Goal: Information Seeking & Learning: Check status

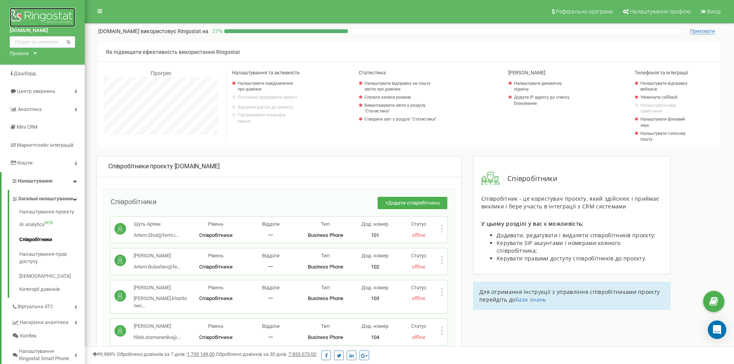
click at [50, 15] on img at bounding box center [42, 17] width 65 height 19
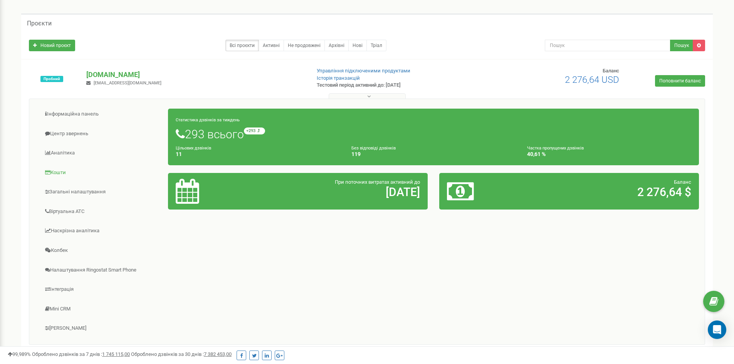
scroll to position [39, 0]
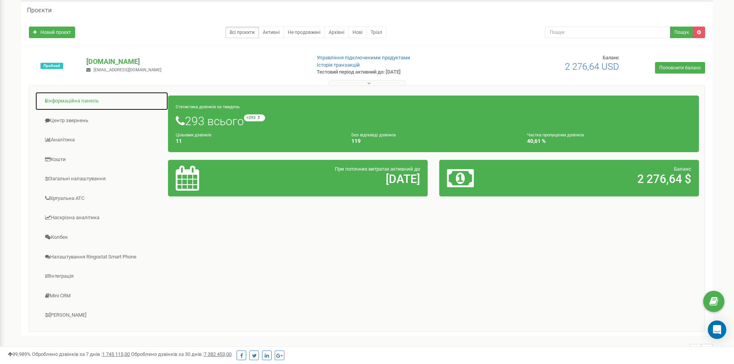
click at [93, 99] on link "Інформаційна панель" at bounding box center [101, 101] width 133 height 19
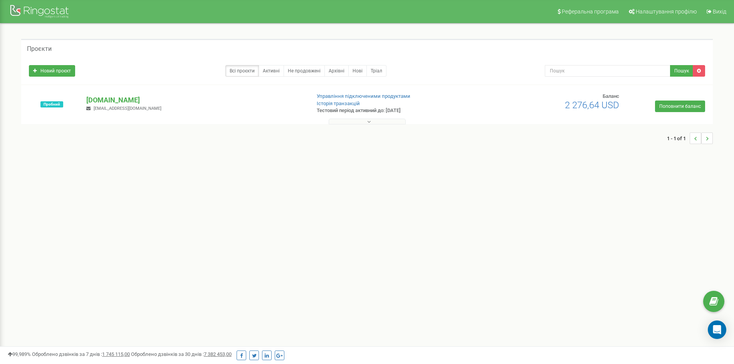
click at [214, 112] on div "Пробний ferm.in.ua andrii.yushchenko@ferm.in.ua Управління підключеними продукт…" at bounding box center [366, 108] width 687 height 31
click at [216, 101] on p "[DOMAIN_NAME]" at bounding box center [195, 100] width 218 height 10
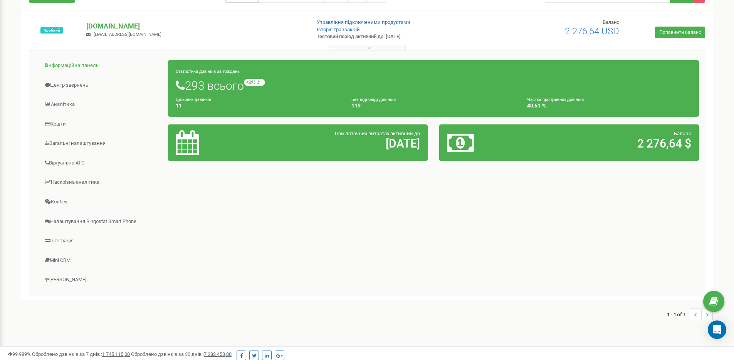
scroll to position [77, 0]
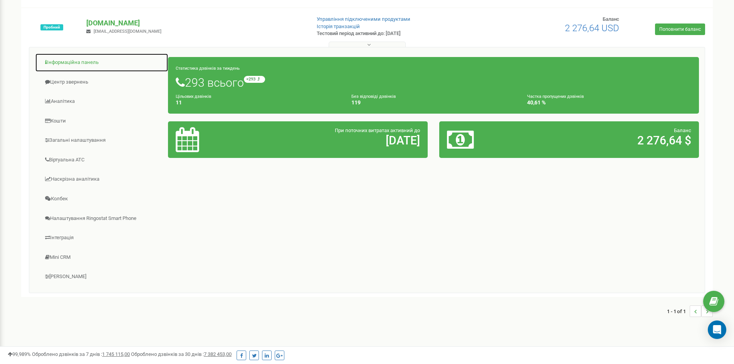
click at [81, 61] on link "Інформаційна панель" at bounding box center [101, 62] width 133 height 19
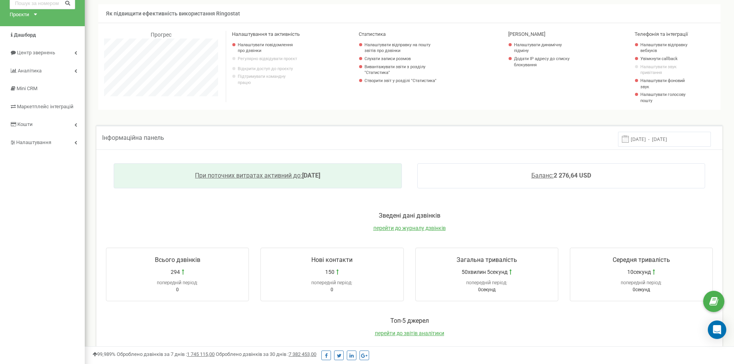
scroll to position [116, 0]
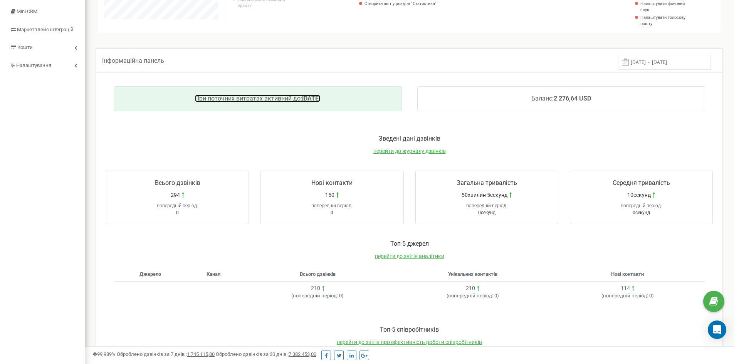
click at [303, 96] on link "При поточних витратах активний до: 2025-09-30" at bounding box center [257, 98] width 125 height 7
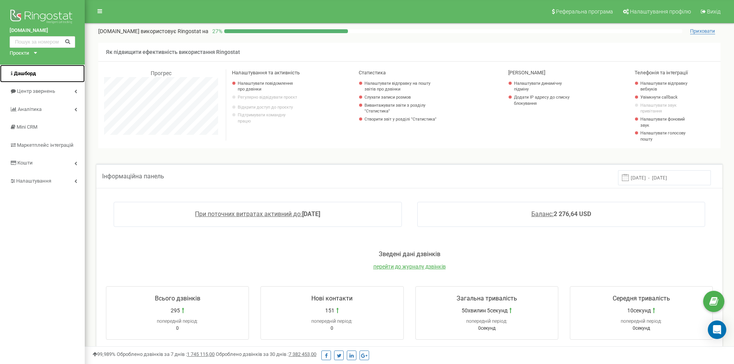
click at [27, 75] on span "Дашборд" at bounding box center [25, 73] width 22 height 6
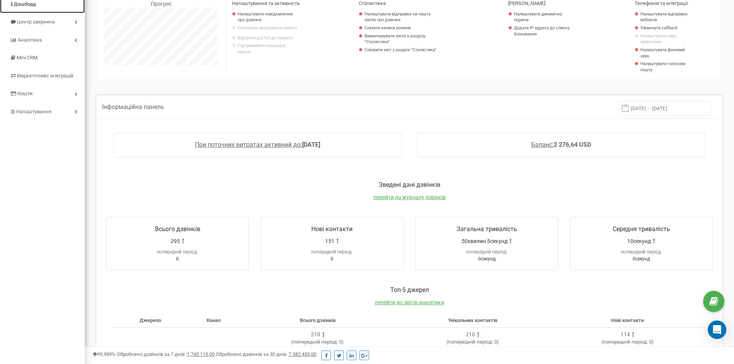
scroll to position [258, 0]
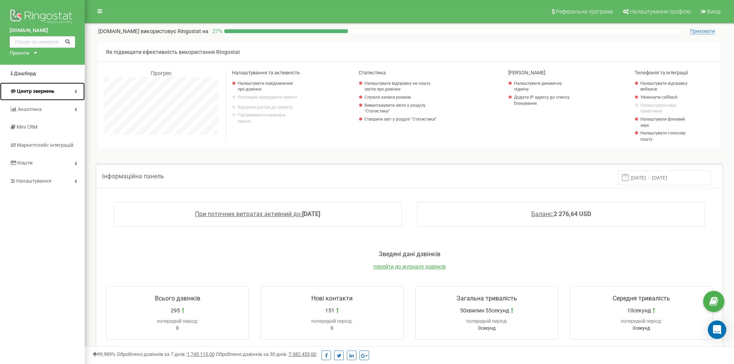
click at [64, 91] on link "Центр звернень" at bounding box center [42, 91] width 85 height 18
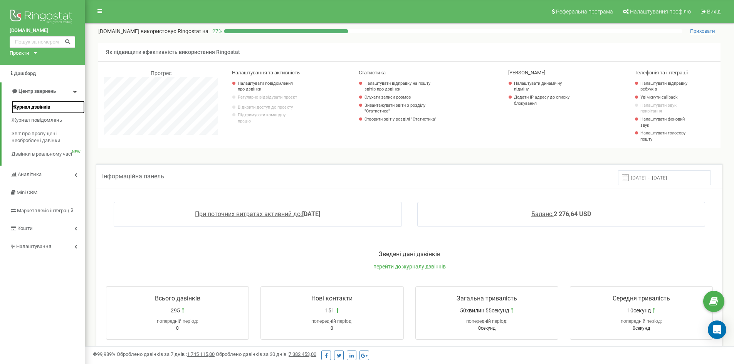
click at [43, 104] on span "Журнал дзвінків" at bounding box center [31, 107] width 39 height 7
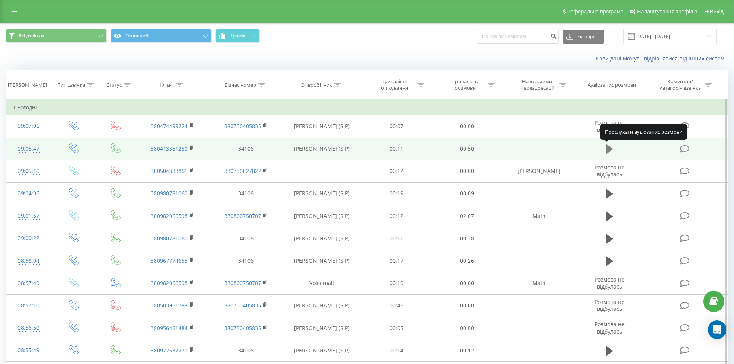
click at [610, 152] on icon at bounding box center [609, 149] width 7 height 11
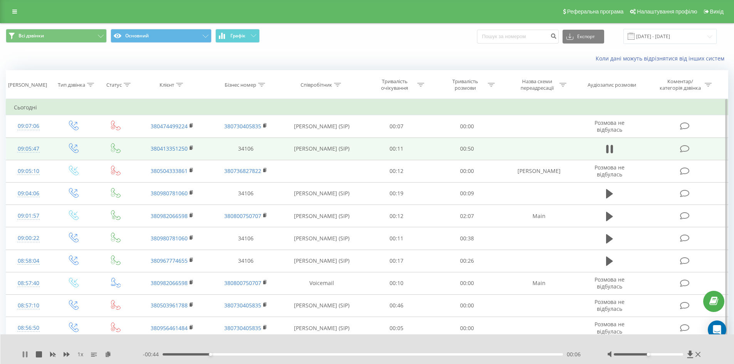
click at [25, 355] on icon at bounding box center [25, 354] width 6 height 6
click at [250, 37] on button "Графік" at bounding box center [237, 36] width 44 height 14
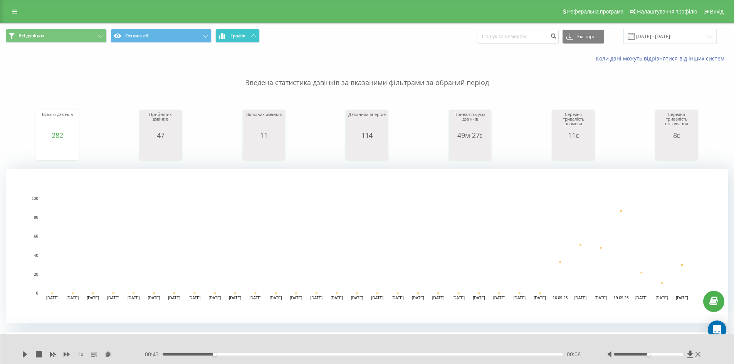
click at [254, 33] on button "Графік" at bounding box center [237, 36] width 44 height 14
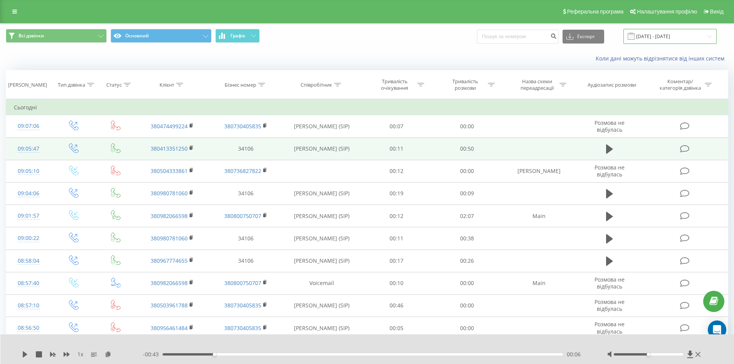
click at [711, 37] on input "22.08.2025 - 22.09.2025" at bounding box center [669, 36] width 93 height 15
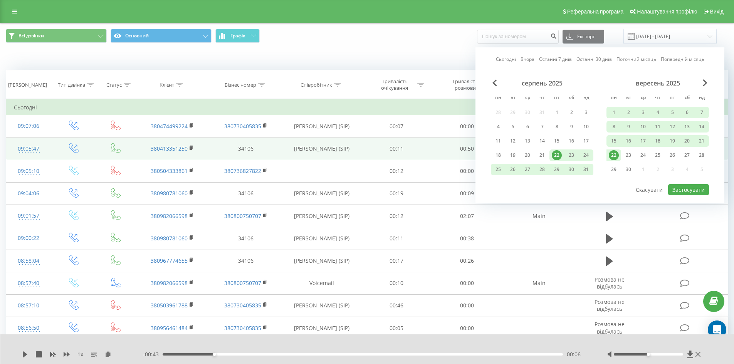
click at [613, 155] on div "22" at bounding box center [613, 155] width 10 height 10
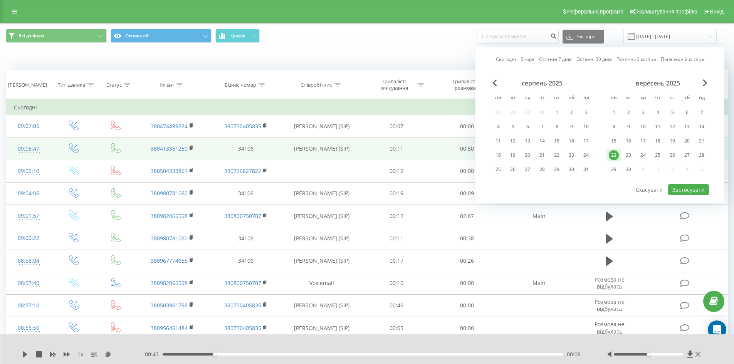
click at [613, 157] on div "22" at bounding box center [613, 155] width 10 height 10
click at [687, 188] on button "Застосувати" at bounding box center [688, 189] width 41 height 11
type input "22.09.2025 - 22.09.2025"
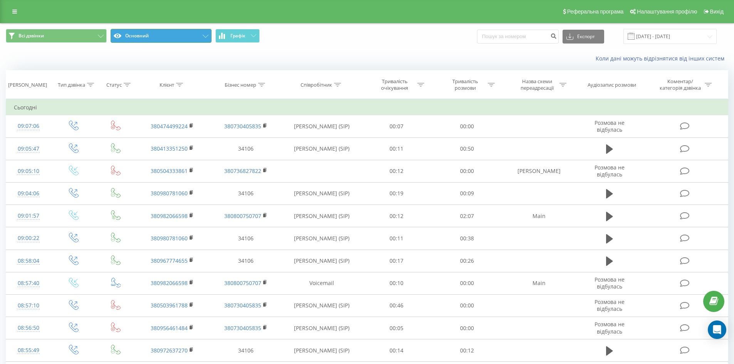
click at [209, 33] on button "Основний" at bounding box center [161, 36] width 101 height 14
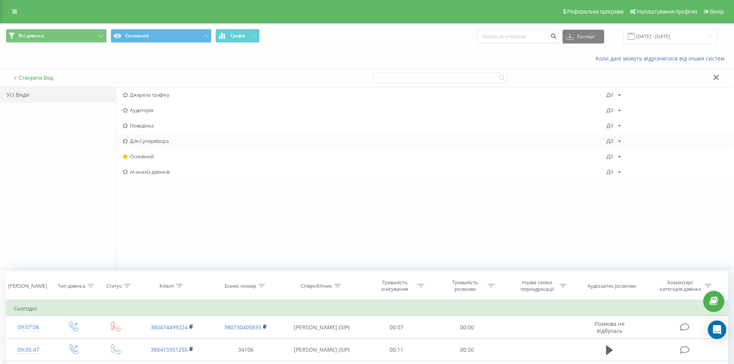
click at [158, 141] on span "Для Супервізора" at bounding box center [364, 140] width 484 height 5
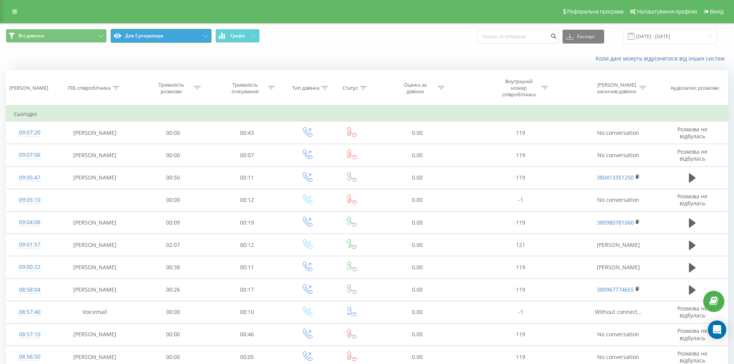
click at [184, 37] on button "Для Супервізора" at bounding box center [161, 36] width 101 height 14
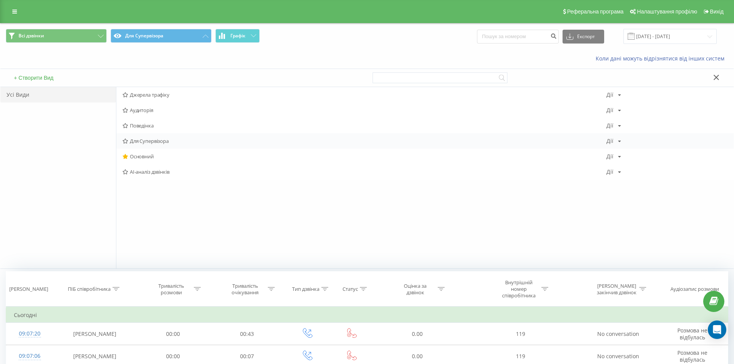
click at [154, 136] on div "Для Супервізора Дії Редагувати Копіювати Видалити За замовчуванням Поділитися" at bounding box center [424, 140] width 617 height 15
click at [154, 141] on span "Для Супервізора" at bounding box center [364, 140] width 484 height 5
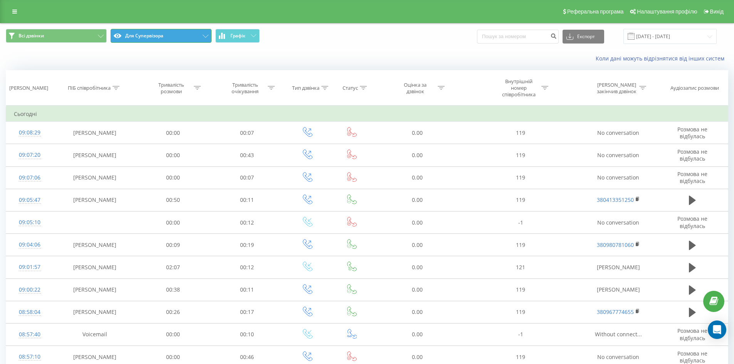
click at [164, 35] on button "Для Супервізора" at bounding box center [161, 36] width 101 height 14
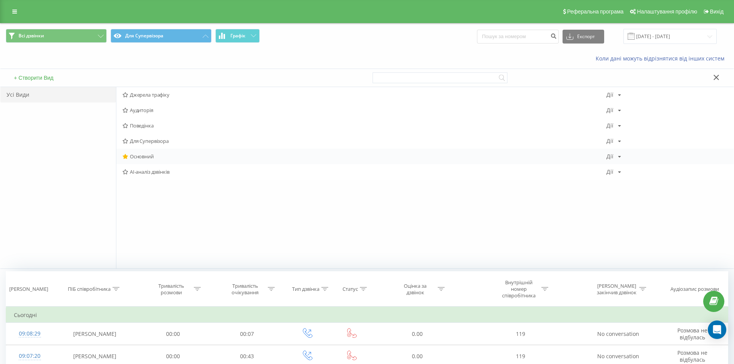
click at [156, 157] on span "Основний" at bounding box center [364, 156] width 484 height 5
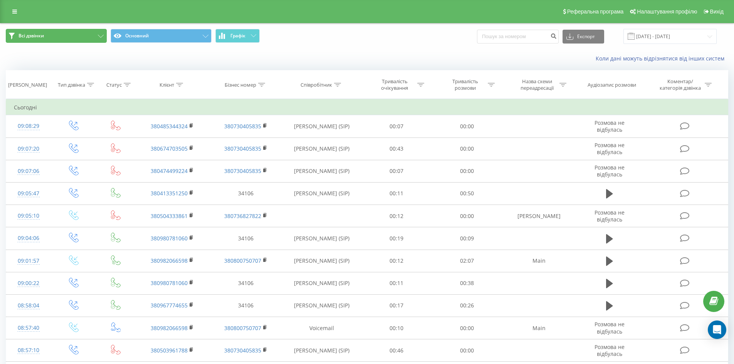
click at [102, 41] on button "Всі дзвінки" at bounding box center [56, 36] width 101 height 14
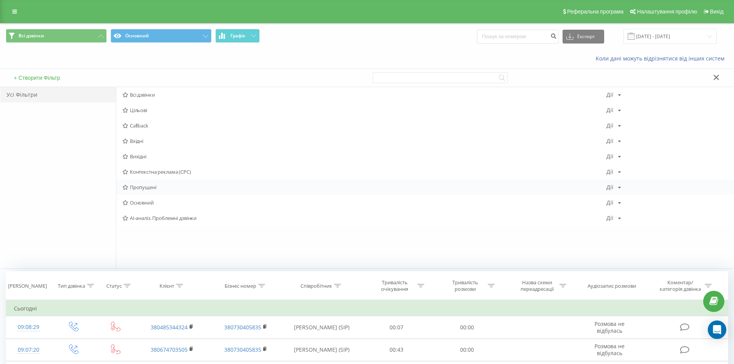
click at [180, 190] on div "Пропущені Дії Редагувати Копіювати Видалити За замовчуванням Поділитися" at bounding box center [424, 186] width 617 height 15
click at [151, 189] on span "Пропущені" at bounding box center [364, 186] width 484 height 5
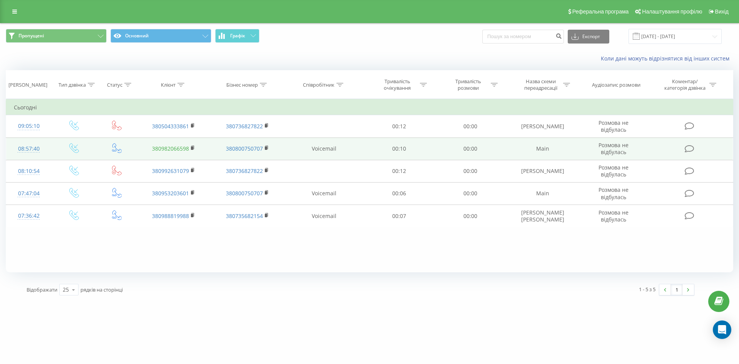
click at [180, 147] on link "380982066598" at bounding box center [170, 148] width 37 height 7
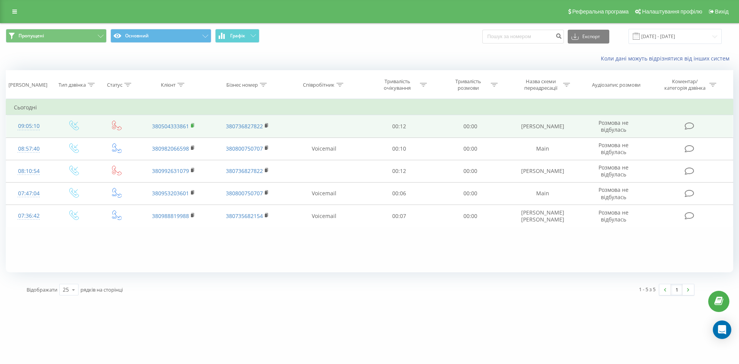
click at [193, 126] on rect at bounding box center [192, 125] width 2 height 3
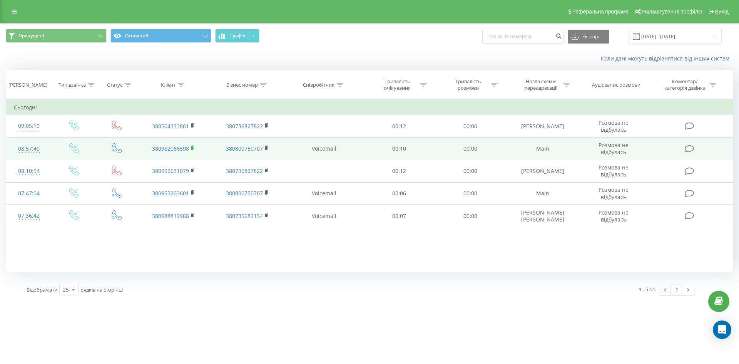
click at [193, 147] on rect at bounding box center [192, 147] width 2 height 3
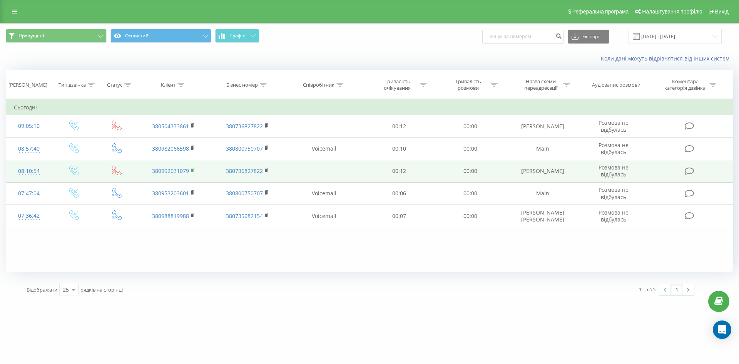
click at [192, 171] on rect at bounding box center [192, 170] width 2 height 3
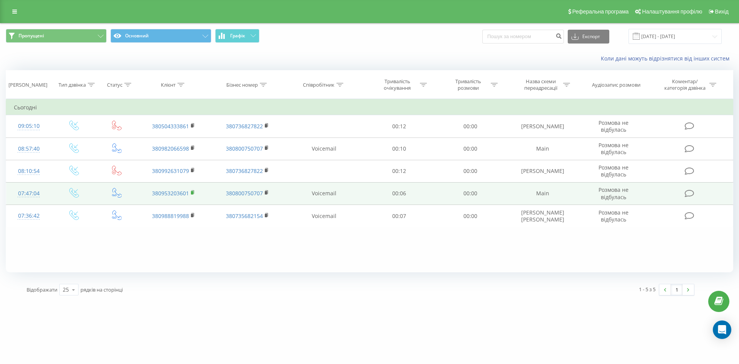
click at [194, 193] on icon at bounding box center [192, 191] width 3 height 3
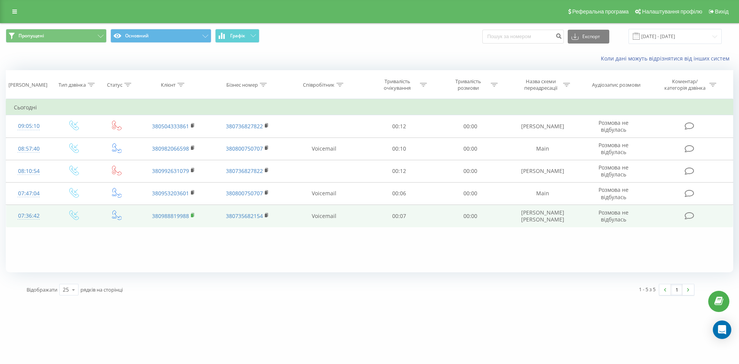
click at [195, 216] on icon at bounding box center [193, 215] width 4 height 5
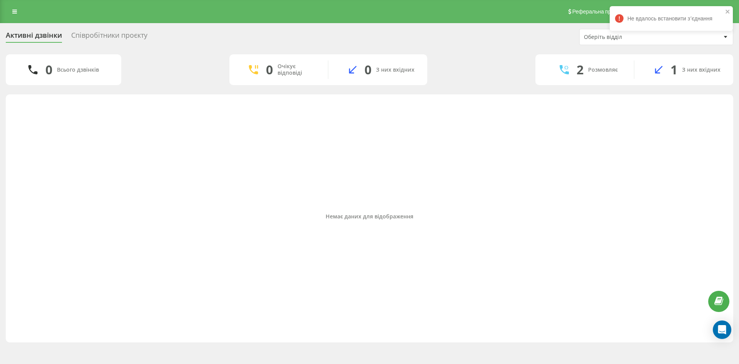
click at [95, 39] on div "Співробітники проєкту" at bounding box center [109, 37] width 76 height 12
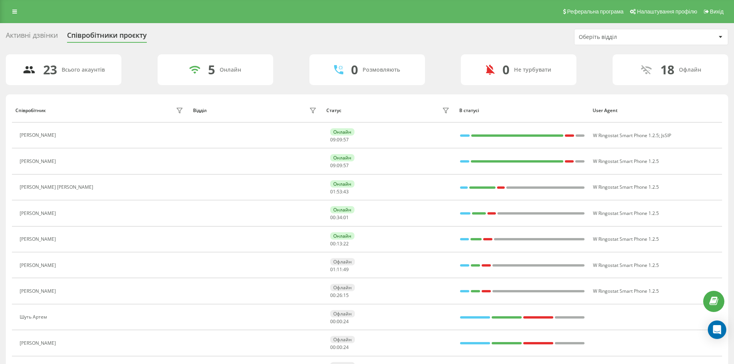
click at [23, 33] on div "Активні дзвінки" at bounding box center [32, 37] width 52 height 12
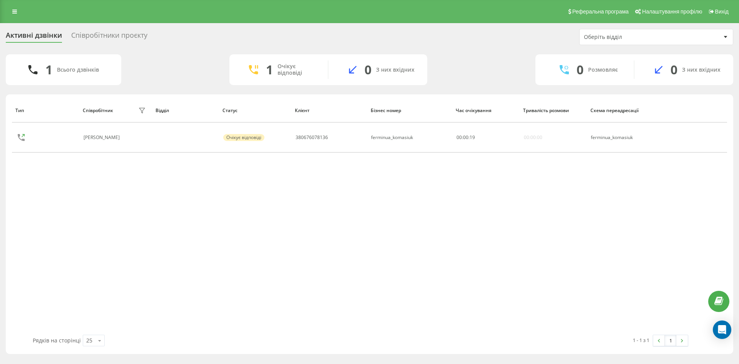
click at [100, 35] on div "Співробітники проєкту" at bounding box center [109, 37] width 76 height 12
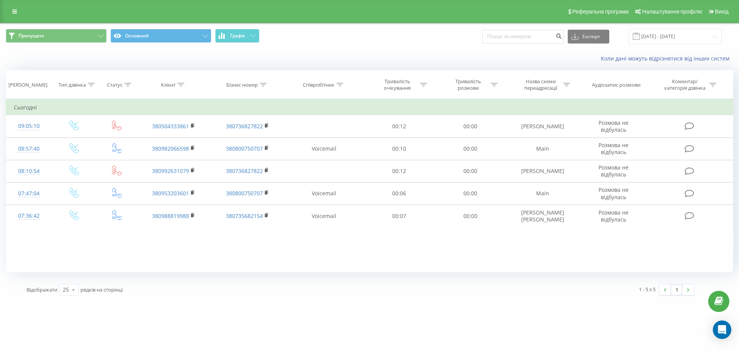
click at [70, 45] on div "Пропущені Основний Графік Експорт .csv .xls .xlsx [DATE] - [DATE]" at bounding box center [369, 36] width 739 height 26
click at [70, 37] on button "Пропущені" at bounding box center [56, 36] width 101 height 14
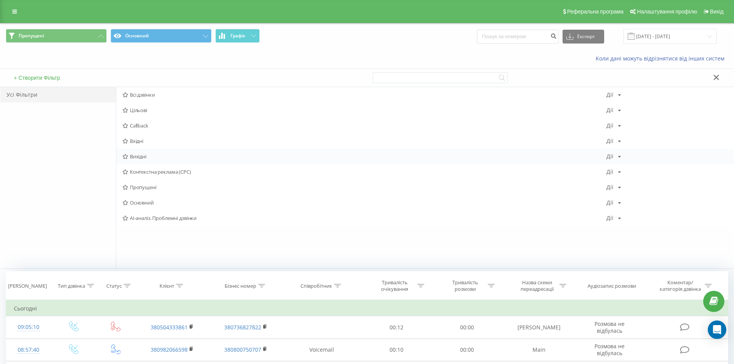
click at [144, 159] on span "Вихідні" at bounding box center [364, 156] width 484 height 5
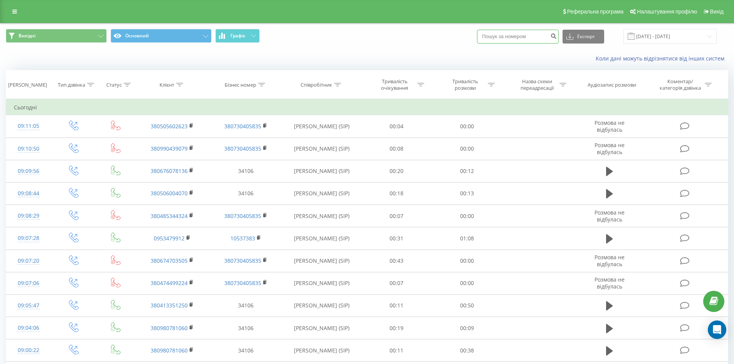
click at [501, 31] on input at bounding box center [518, 37] width 82 height 14
paste input "380504333861"
type input "380504333861"
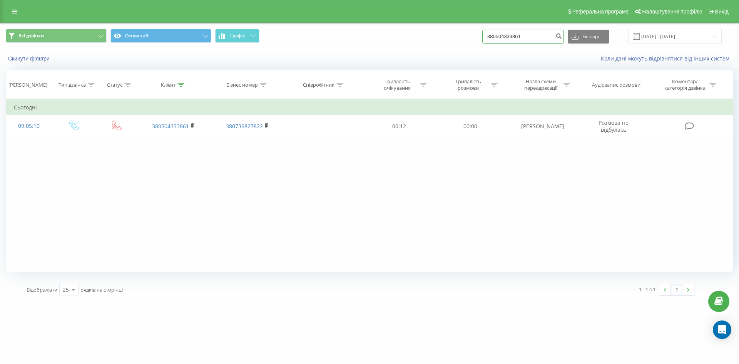
click at [542, 38] on input "380504333861" at bounding box center [523, 37] width 82 height 14
paste input "982066598"
type input "380982066598"
click at [564, 37] on button "submit" at bounding box center [559, 37] width 10 height 14
click at [537, 40] on input "380982066598" at bounding box center [523, 37] width 82 height 14
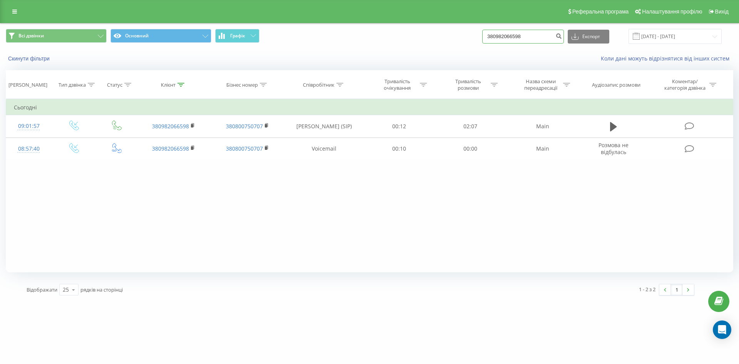
paste input "92631079"
type input "380992631079"
click at [564, 32] on button "submit" at bounding box center [559, 37] width 10 height 14
click at [543, 38] on input "380992631079" at bounding box center [523, 37] width 82 height 14
paste input "53203601"
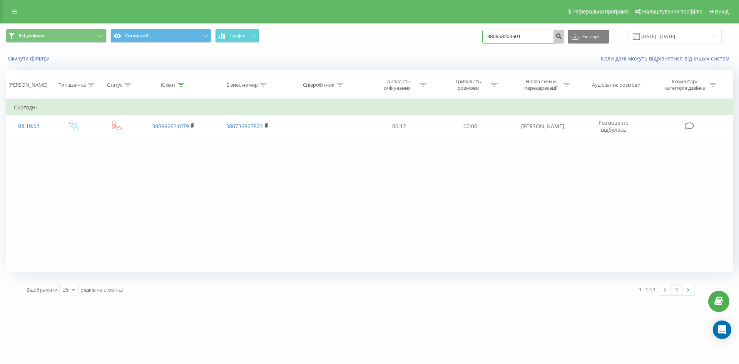
type input "380953203601"
click at [561, 30] on button "submit" at bounding box center [559, 37] width 10 height 14
click at [545, 39] on input "380953203601" at bounding box center [523, 37] width 82 height 14
paste input "88819988"
type input "380988819988"
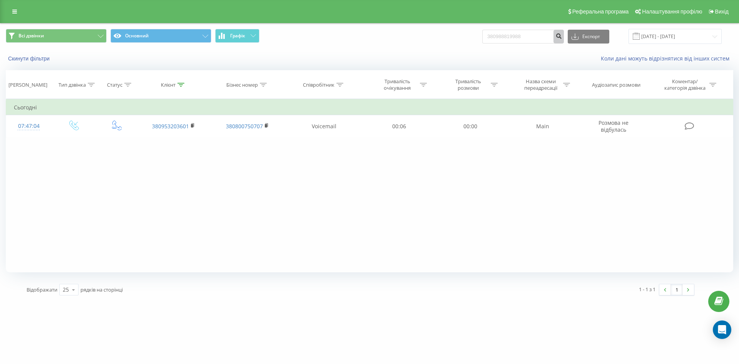
click at [562, 31] on button "submit" at bounding box center [559, 37] width 10 height 14
click at [562, 35] on icon "submit" at bounding box center [559, 35] width 7 height 5
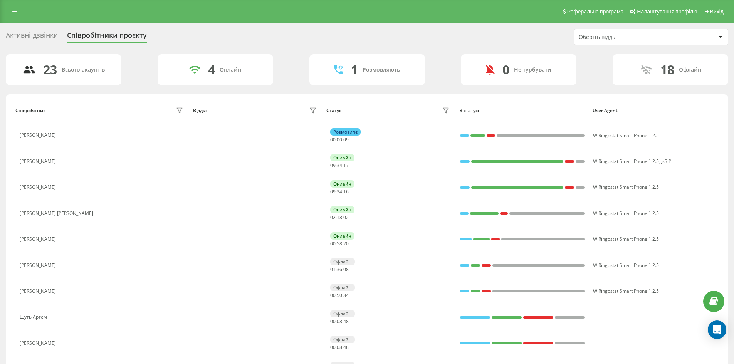
click at [20, 38] on div "Активні дзвінки" at bounding box center [32, 37] width 52 height 12
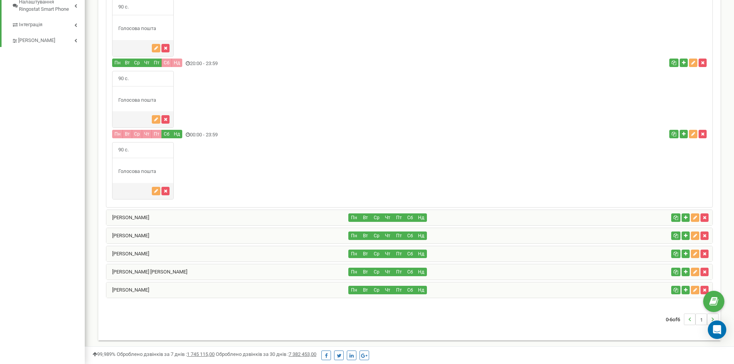
scroll to position [439, 0]
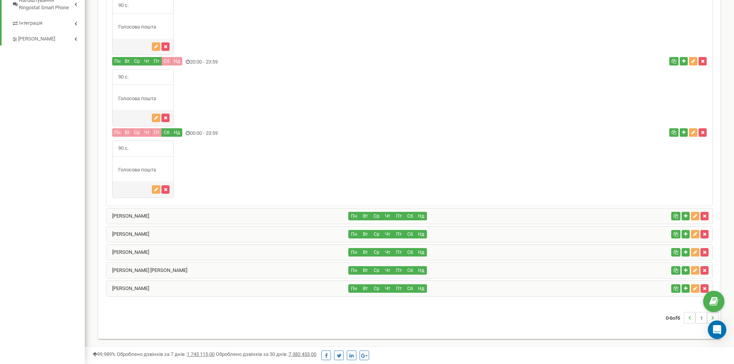
click at [179, 287] on div "[PERSON_NAME]" at bounding box center [227, 288] width 242 height 15
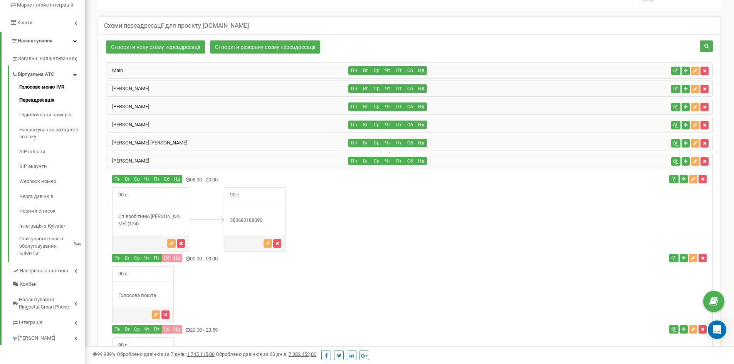
scroll to position [87, 0]
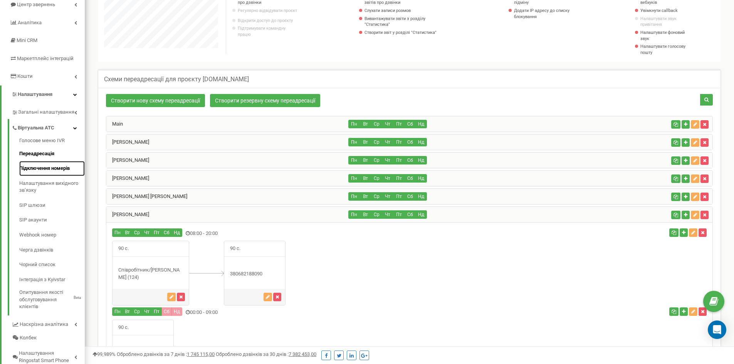
click at [60, 167] on link "Підключення номерів" at bounding box center [51, 168] width 65 height 15
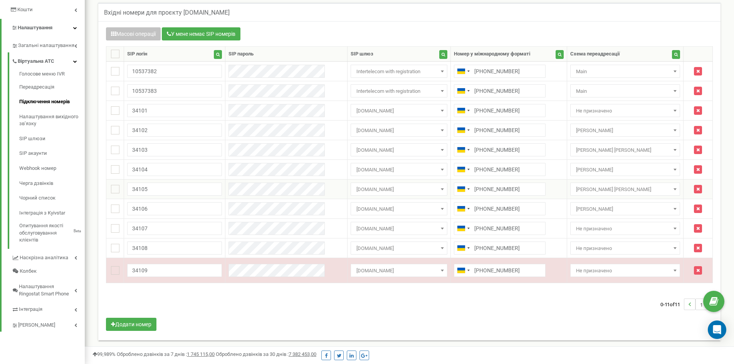
scroll to position [154, 0]
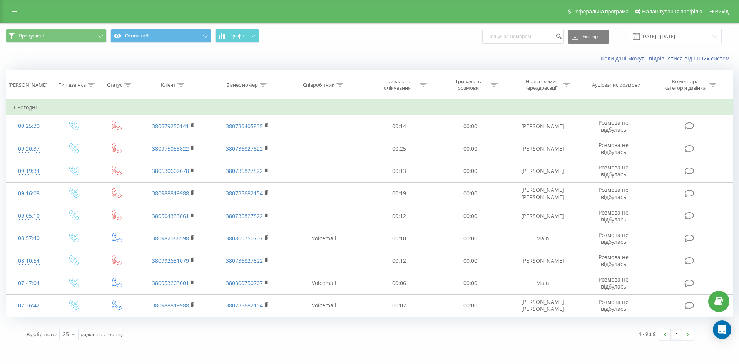
click at [354, 45] on div "Пропущені Основний Графік Експорт .csv .xls .xlsx [DATE] - [DATE]" at bounding box center [369, 36] width 739 height 26
click at [70, 37] on button "Пропущені" at bounding box center [56, 36] width 101 height 14
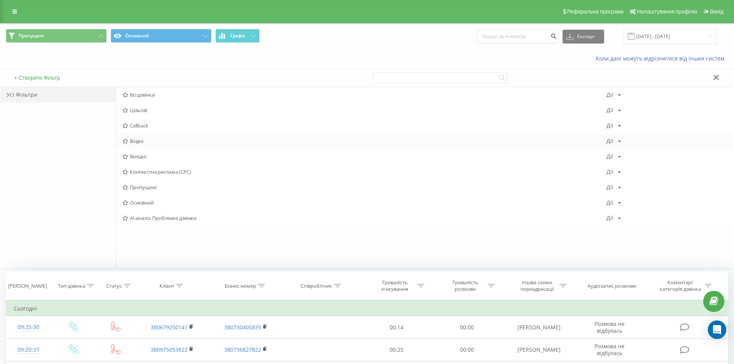
click at [145, 140] on span "Вхідні" at bounding box center [364, 140] width 484 height 5
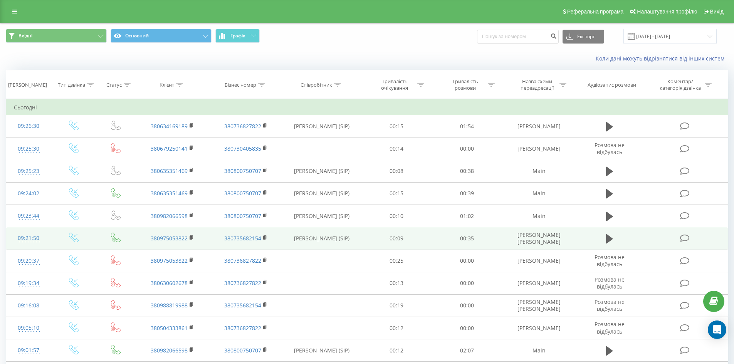
click at [616, 237] on td at bounding box center [609, 238] width 68 height 22
click at [607, 238] on icon at bounding box center [609, 238] width 7 height 9
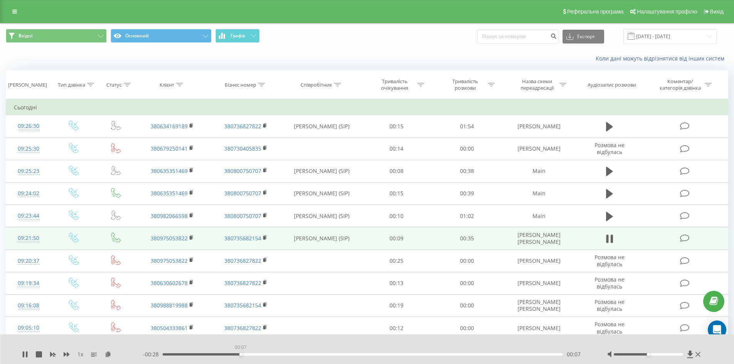
click at [240, 353] on div "00:07" at bounding box center [362, 354] width 400 height 2
drag, startPoint x: 278, startPoint y: 353, endPoint x: 289, endPoint y: 351, distance: 11.0
click at [280, 353] on div "00:07" at bounding box center [362, 354] width 400 height 2
click at [414, 354] on div "00:16" at bounding box center [362, 354] width 400 height 2
click at [451, 356] on div "- 00:12 00:23 00:23" at bounding box center [365, 354] width 445 height 8
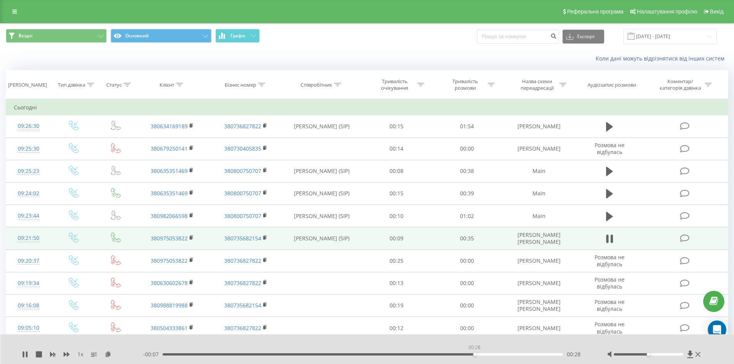
click at [474, 355] on div "00:28" at bounding box center [362, 354] width 400 height 2
click at [26, 356] on icon at bounding box center [25, 354] width 6 height 6
click at [422, 40] on div "Вхідні Основний Графік Експорт .csv .xls .xlsx 22.09.2025 - 22.09.2025" at bounding box center [367, 36] width 722 height 15
click at [68, 35] on button "Вхідні" at bounding box center [56, 36] width 101 height 14
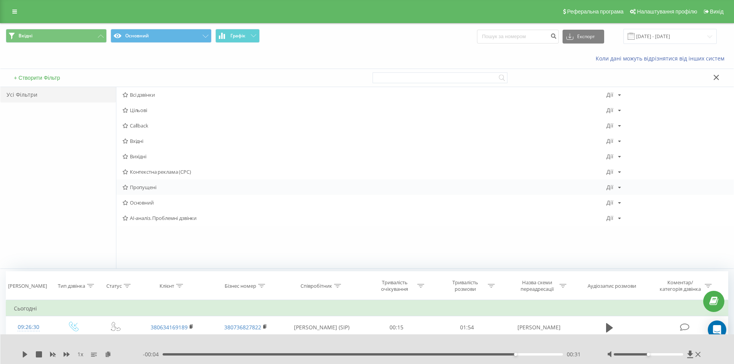
click at [147, 187] on span "Пропущені" at bounding box center [364, 186] width 484 height 5
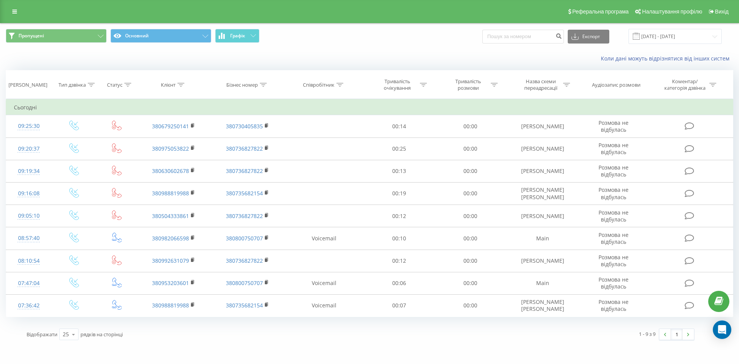
click at [68, 45] on div "Пропущені Основний Графік Експорт .csv .xls .xlsx 22.09.2025 - 22.09.2025" at bounding box center [369, 36] width 739 height 26
click at [70, 39] on button "Пропущені" at bounding box center [56, 36] width 101 height 14
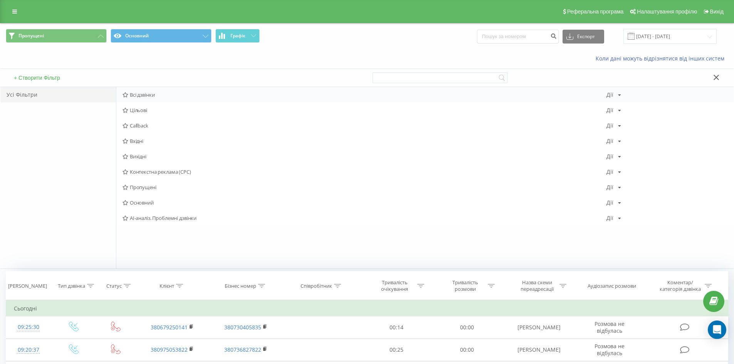
click at [144, 97] on span "Всі дзвінки" at bounding box center [364, 94] width 484 height 5
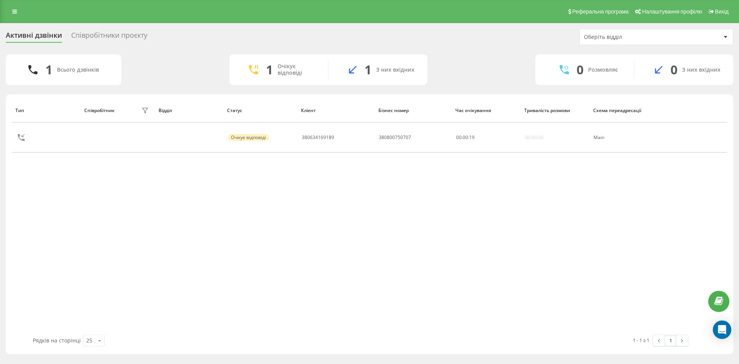
click at [104, 29] on div "Активні дзвінки Співробітники проєкту Оберіть відділ" at bounding box center [370, 37] width 728 height 16
click at [104, 37] on div "Співробітники проєкту" at bounding box center [109, 37] width 76 height 12
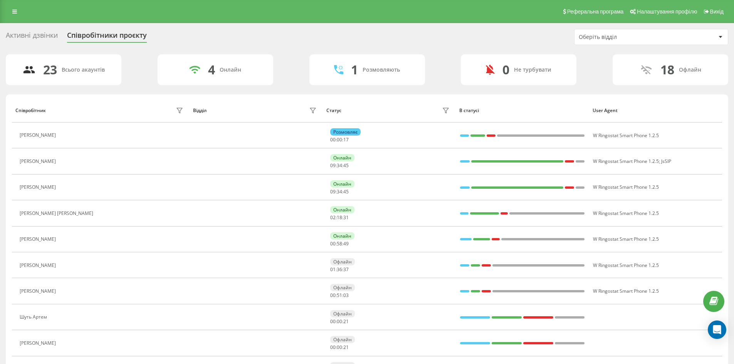
click at [456, 37] on div "Активні дзвінки Співробітники проєкту Оберіть відділ" at bounding box center [367, 37] width 722 height 16
click at [25, 36] on div "Активні дзвінки" at bounding box center [32, 37] width 52 height 12
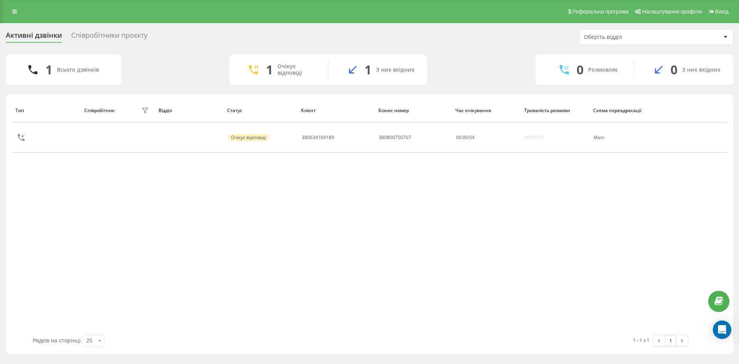
click at [119, 40] on div "Співробітники проєкту" at bounding box center [109, 37] width 76 height 12
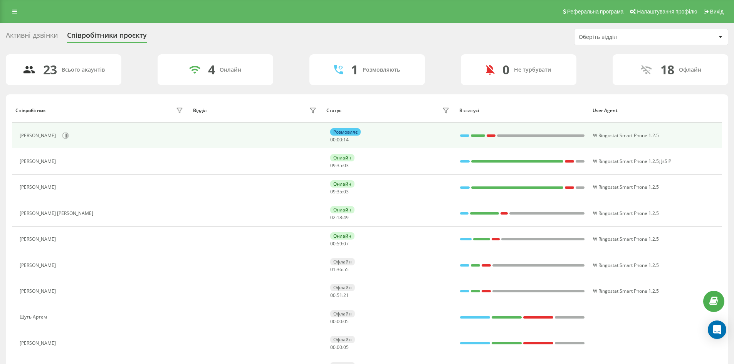
click at [384, 131] on div "Розмовляє 00 : 00 : 14" at bounding box center [390, 135] width 121 height 14
click at [39, 135] on div "[PERSON_NAME]" at bounding box center [39, 135] width 38 height 5
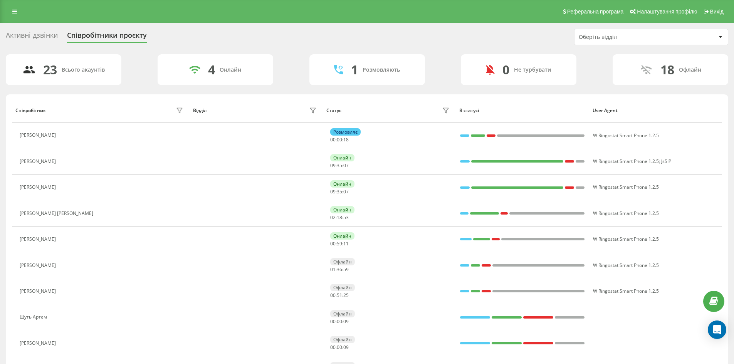
click at [61, 136] on icon at bounding box center [64, 135] width 6 height 6
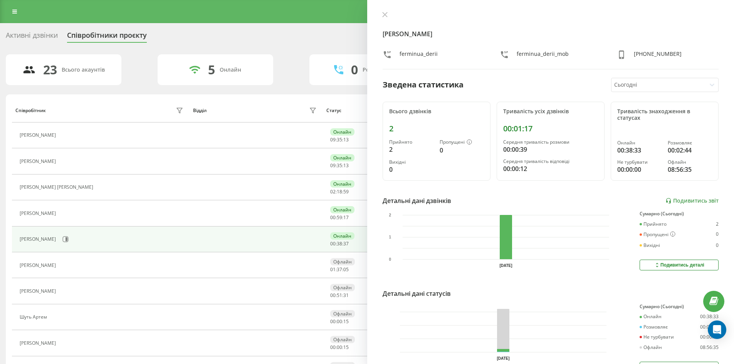
click at [23, 35] on div "Активні дзвінки" at bounding box center [32, 37] width 52 height 12
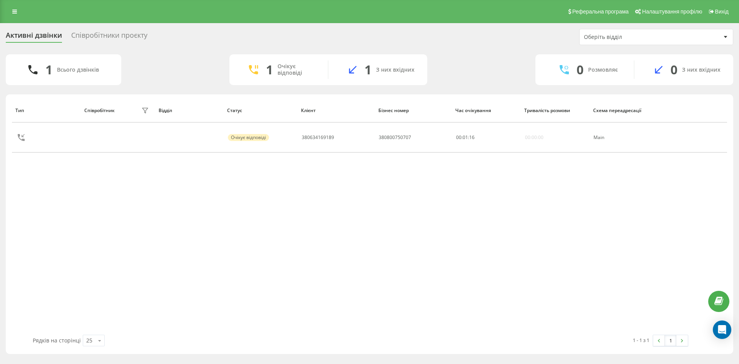
click at [396, 62] on div "1 З них вхідних" at bounding box center [377, 69] width 99 height 18
click at [389, 72] on div "З них вхідних" at bounding box center [395, 70] width 39 height 7
click at [129, 38] on div "Співробітники проєкту" at bounding box center [109, 37] width 76 height 12
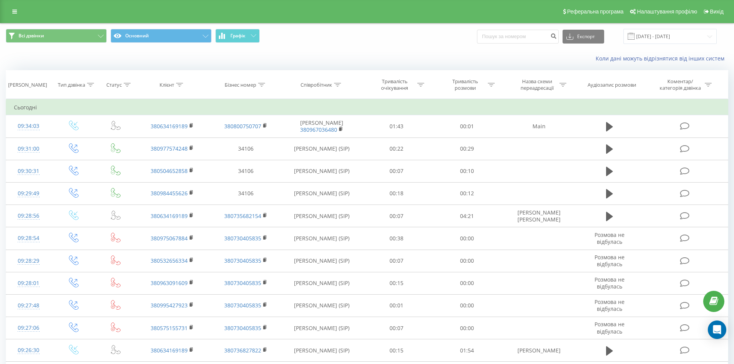
click at [409, 54] on div "Коли дані можуть відрізнятися вiд інших систем" at bounding box center [366, 58] width 733 height 18
click at [340, 34] on span "Всі дзвінки Основний Графік" at bounding box center [183, 36] width 355 height 15
click at [407, 29] on div "Всі дзвінки Основний Графік Експорт .csv .xls .xlsx [DATE] - [DATE]" at bounding box center [367, 36] width 722 height 15
click at [368, 34] on div "Всі дзвінки Основний Графік Експорт .csv .xls .xlsx [DATE] - [DATE]" at bounding box center [367, 36] width 722 height 15
click at [335, 39] on span "Всі дзвінки Основний Графік" at bounding box center [183, 36] width 355 height 15
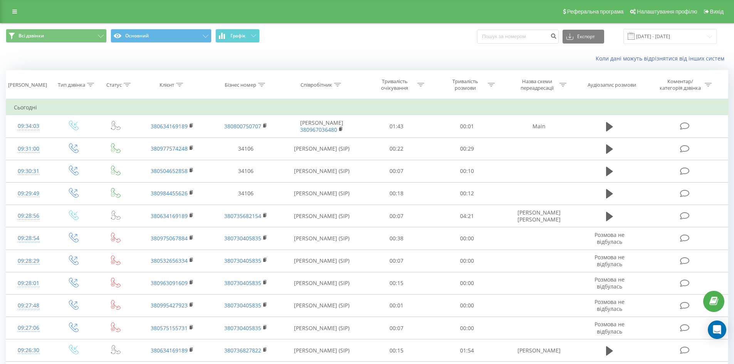
click at [429, 52] on div "Коли дані можуть відрізнятися вiд інших систем" at bounding box center [366, 58] width 733 height 18
click at [393, 49] on div "Всі дзвінки Основний Графік Експорт .csv .xls .xlsx [DATE] - [DATE]" at bounding box center [366, 36] width 733 height 26
drag, startPoint x: 392, startPoint y: 42, endPoint x: 353, endPoint y: 84, distance: 57.5
click at [390, 44] on div "Всі дзвінки Основний Графік Експорт .csv .xls .xlsx [DATE] - [DATE]" at bounding box center [366, 36] width 733 height 26
click at [310, 41] on span "Всі дзвінки Основний Графік" at bounding box center [183, 36] width 355 height 15
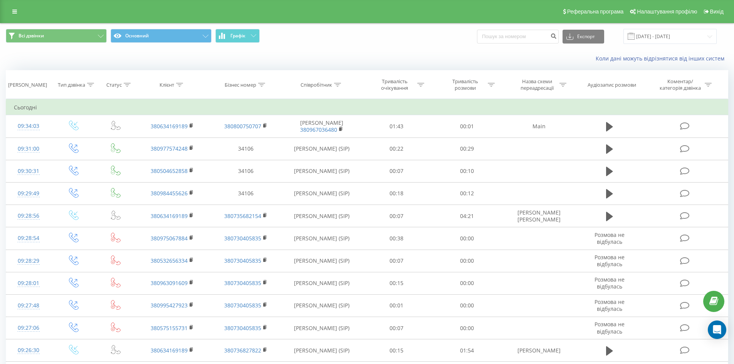
click at [373, 20] on div "Реферальна програма Налаштування профілю Вихід" at bounding box center [367, 11] width 734 height 23
click at [430, 51] on div "Коли дані можуть відрізнятися вiд інших систем" at bounding box center [366, 58] width 733 height 18
click at [282, 37] on span "Всі дзвінки Основний Графік" at bounding box center [183, 36] width 355 height 15
